Goal: Check status: Verify the current state of an ongoing process or item

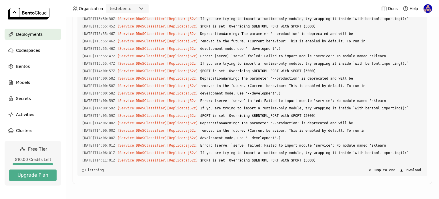
scroll to position [1634, 0]
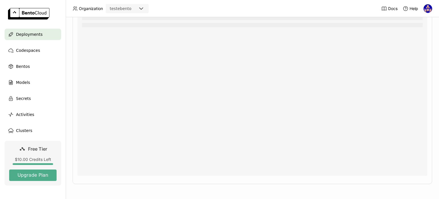
click at [23, 39] on div "Deployments" at bounding box center [33, 34] width 57 height 11
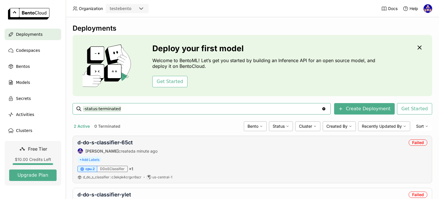
scroll to position [51, 0]
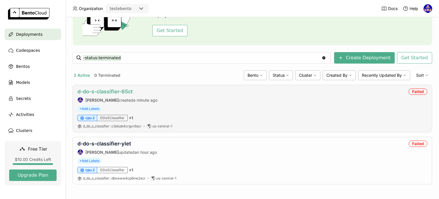
click at [117, 92] on link "d-do-s-classifier-65ct" at bounding box center [105, 91] width 55 height 6
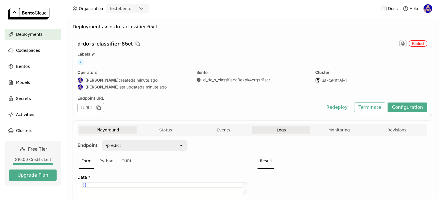
click at [219, 127] on button "Logs" at bounding box center [282, 130] width 58 height 9
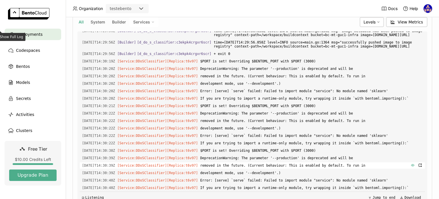
scroll to position [165, 0]
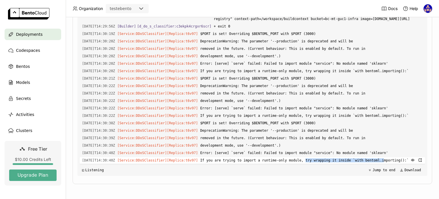
drag, startPoint x: 294, startPoint y: 161, endPoint x: 367, endPoint y: 161, distance: 72.7
click at [219, 161] on span "If you are trying to import a runtime-only module, try wrapping it inside `with…" at bounding box center [311, 160] width 223 height 6
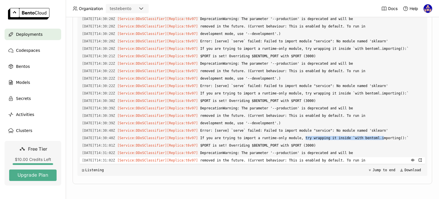
click at [219, 161] on div "Load older logs [DATE]T14:29:51Z [Builder] [ d_do_s_classifier:c3ekpk4crgxr6scr…" at bounding box center [253, 90] width 346 height 172
click at [219, 145] on span "$PORT is set! Overriding $BENTOML_PORT with $PORT (3000)" at bounding box center [311, 145] width 223 height 6
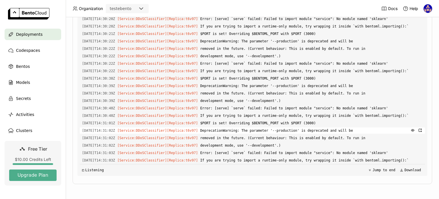
scroll to position [854, 0]
click at [219, 153] on span "Error: [serve] `serve` failed: Failed to import module "service": No module nam…" at bounding box center [311, 153] width 223 height 6
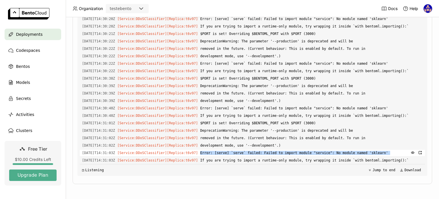
click at [219, 153] on span "Error: [serve] `serve` failed: Failed to import module "service": No module nam…" at bounding box center [311, 153] width 223 height 6
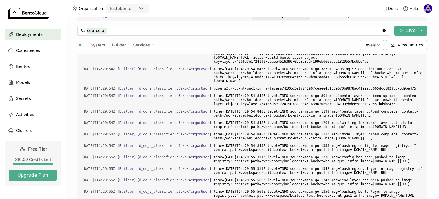
scroll to position [515, 0]
